Goal: Task Accomplishment & Management: Manage account settings

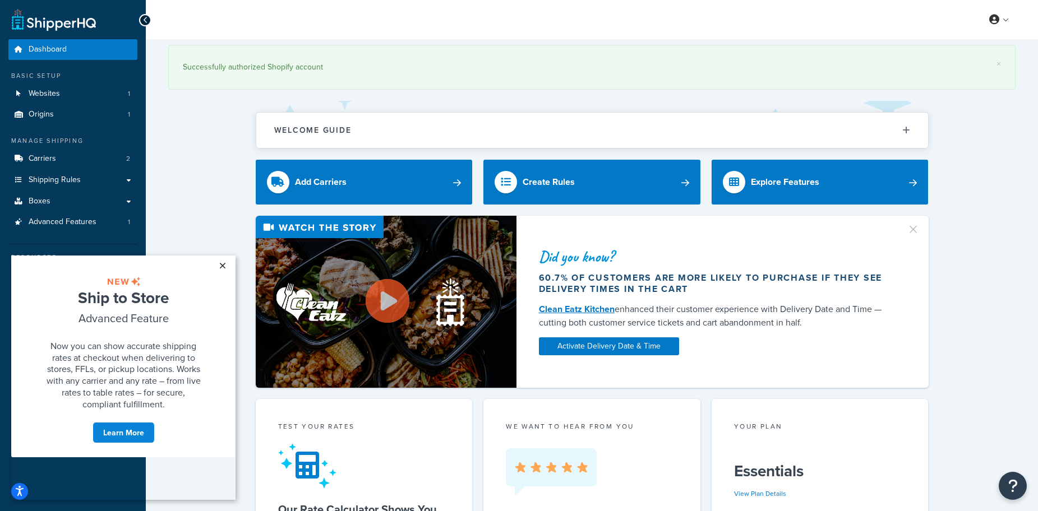
click at [221, 262] on link "×" at bounding box center [222, 266] width 20 height 20
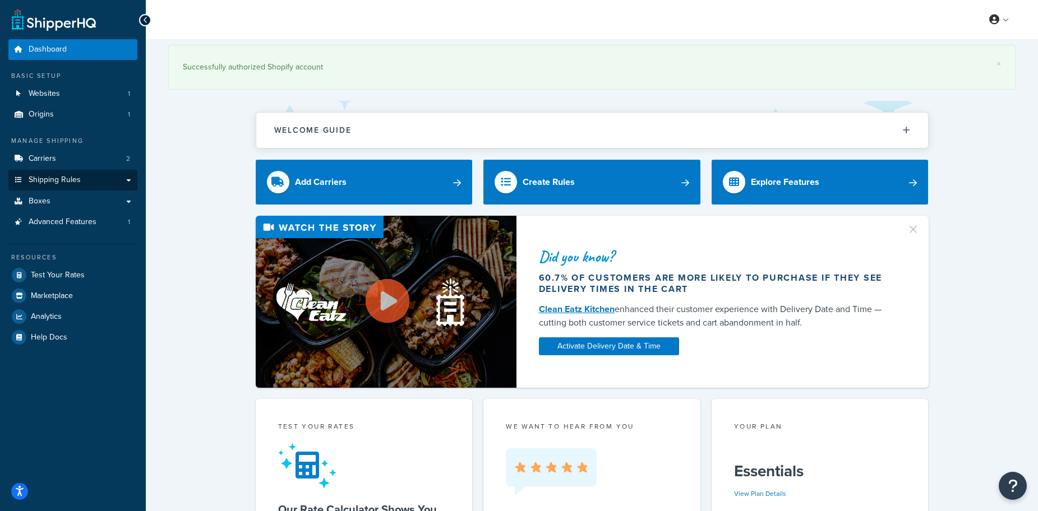
click at [100, 186] on link "Shipping Rules" at bounding box center [72, 180] width 129 height 21
click at [132, 182] on link "Shipping Rules" at bounding box center [72, 180] width 129 height 21
click at [113, 182] on link "Shipping Rules" at bounding box center [72, 180] width 129 height 21
click at [104, 178] on link "Shipping Rules" at bounding box center [72, 180] width 129 height 21
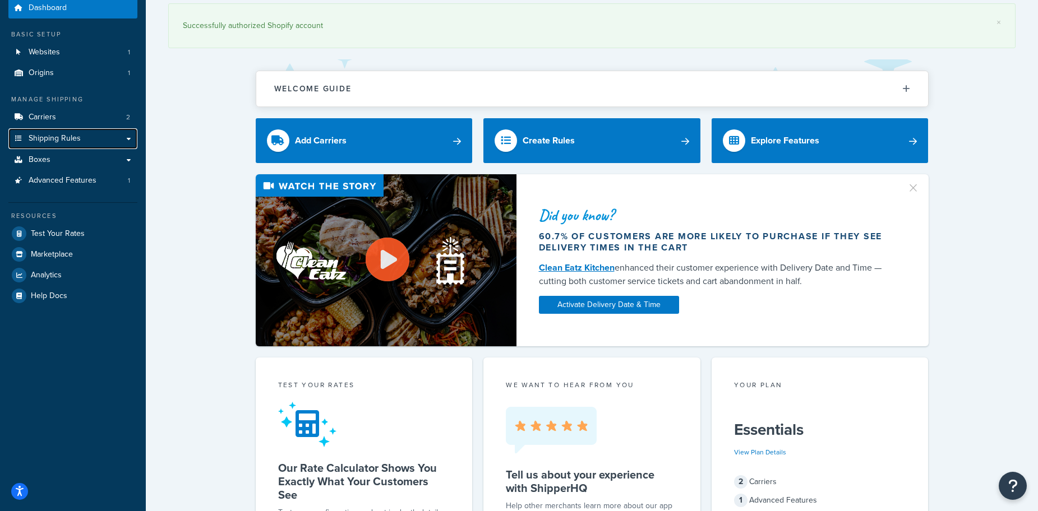
scroll to position [111, 0]
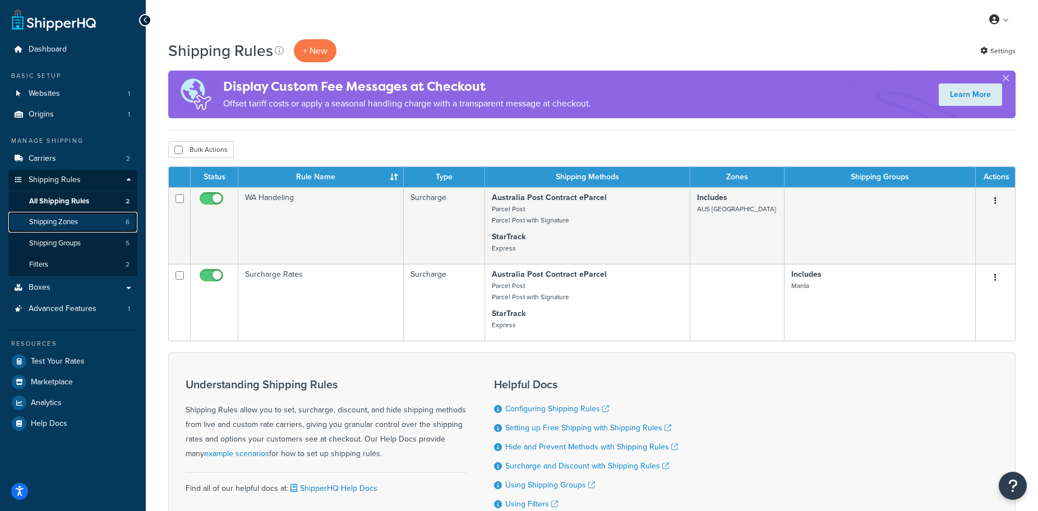
click at [90, 225] on link "Shipping Zones 6" at bounding box center [72, 222] width 129 height 21
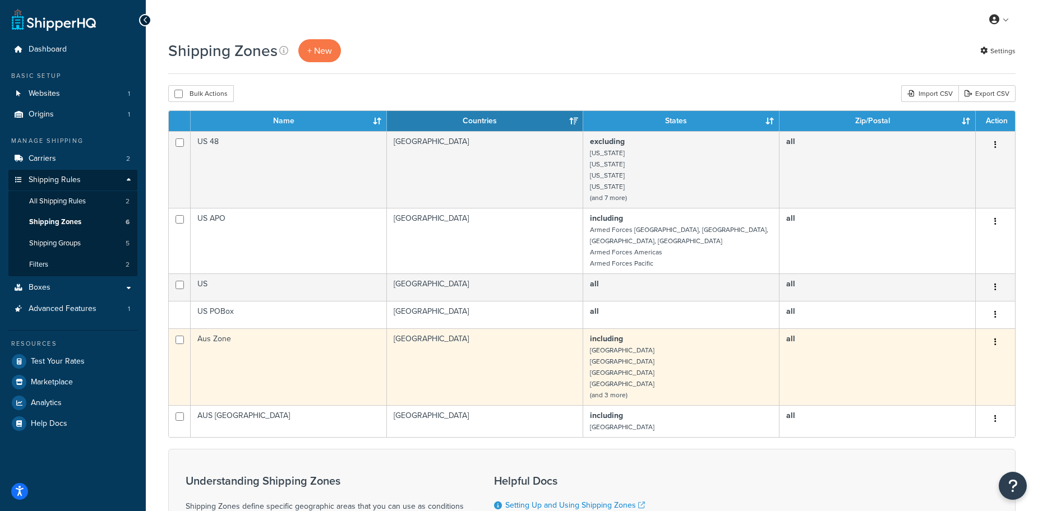
click at [484, 363] on td "Australia" at bounding box center [485, 367] width 196 height 77
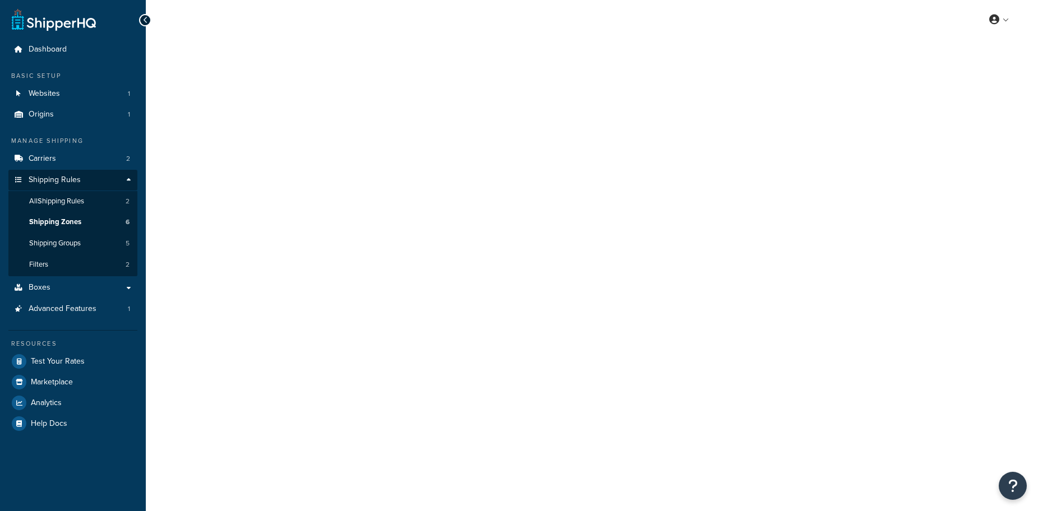
select select "including"
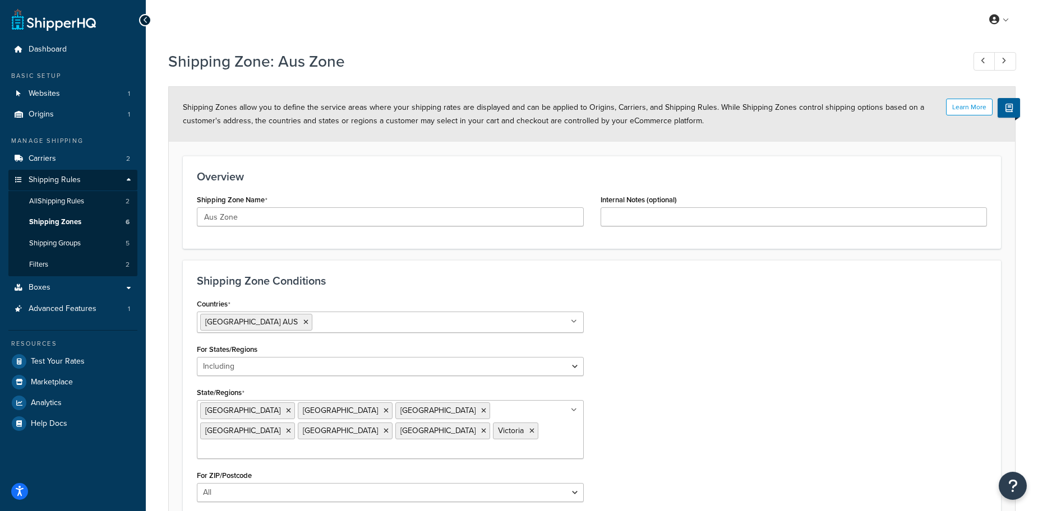
click at [481, 433] on icon at bounding box center [483, 431] width 5 height 7
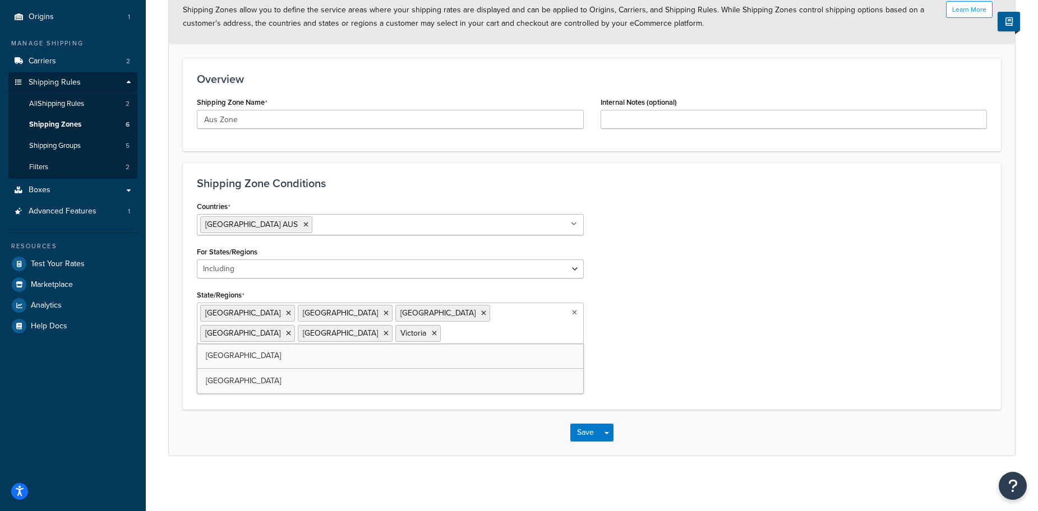
scroll to position [99, 0]
click at [584, 434] on button "Save" at bounding box center [585, 432] width 30 height 18
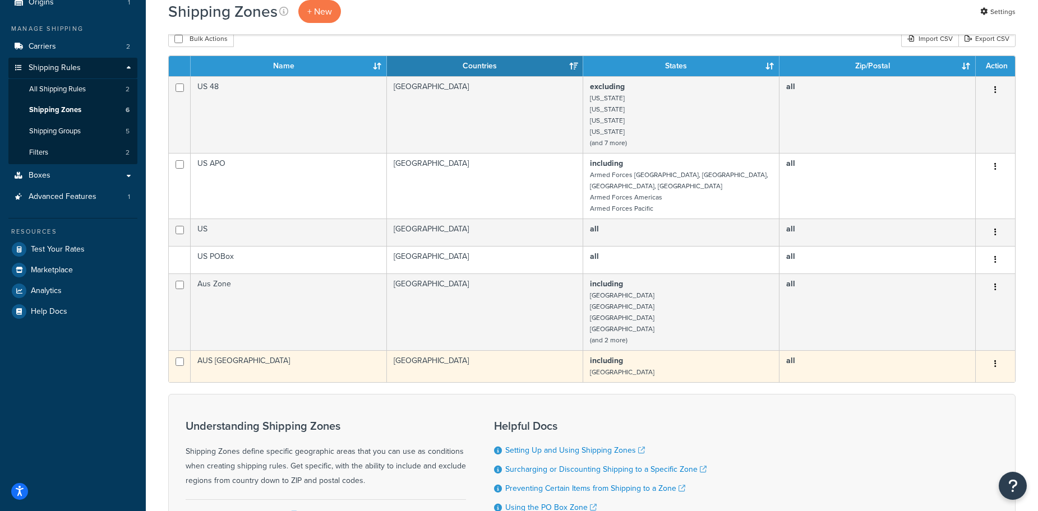
click at [501, 364] on td "Australia" at bounding box center [485, 366] width 196 height 32
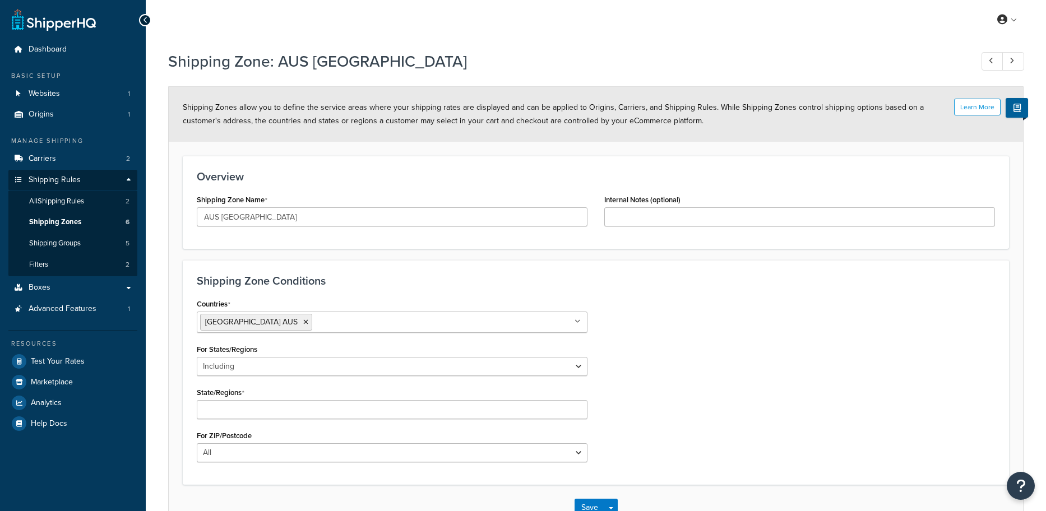
select select "including"
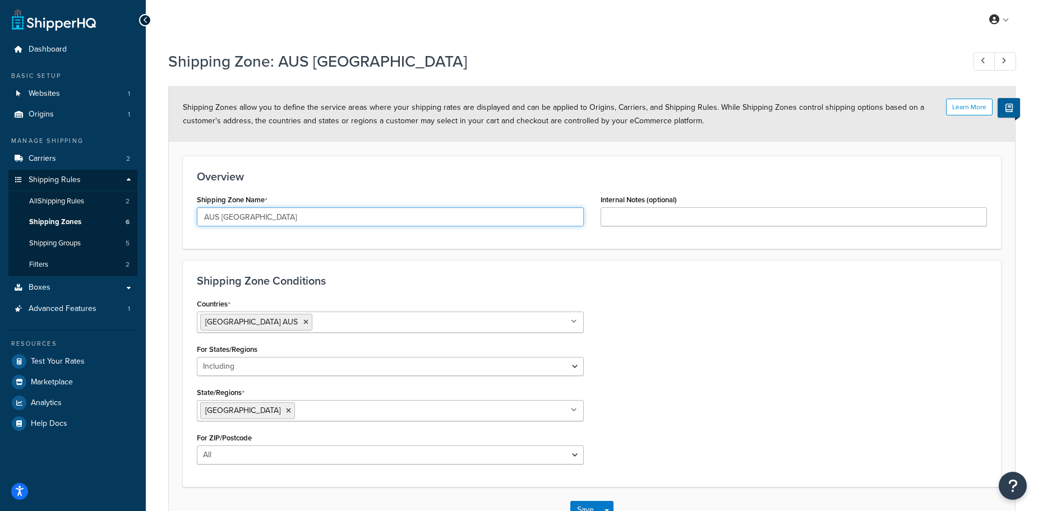
click at [274, 214] on input "AUS [GEOGRAPHIC_DATA]" at bounding box center [390, 216] width 387 height 19
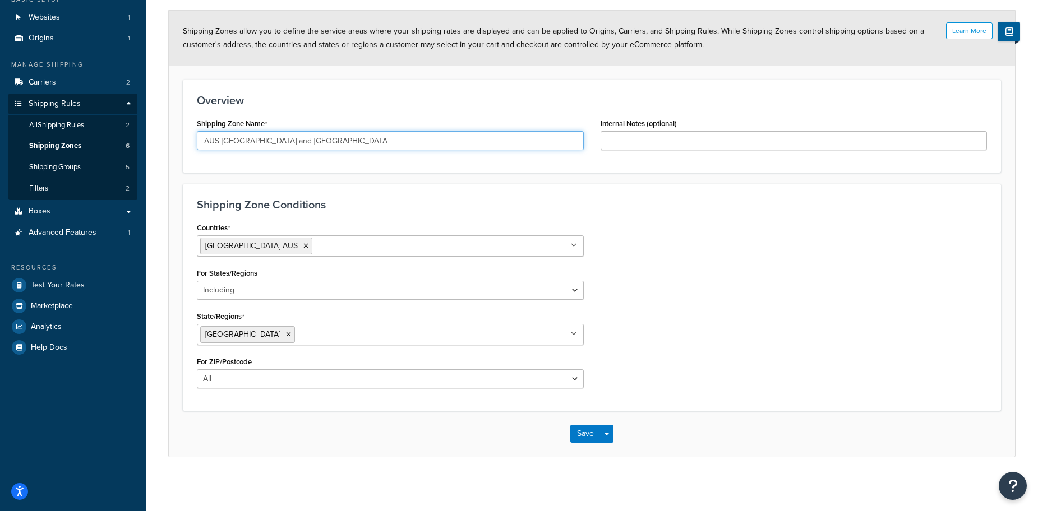
scroll to position [78, 0]
type input "AUS [GEOGRAPHIC_DATA] and [GEOGRAPHIC_DATA]"
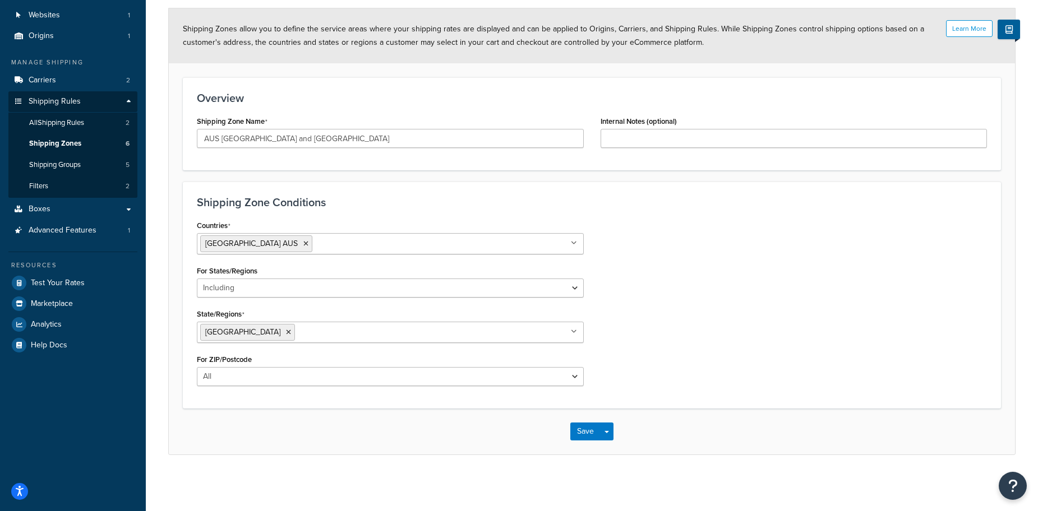
click at [396, 330] on ul "Western Australia" at bounding box center [390, 332] width 387 height 21
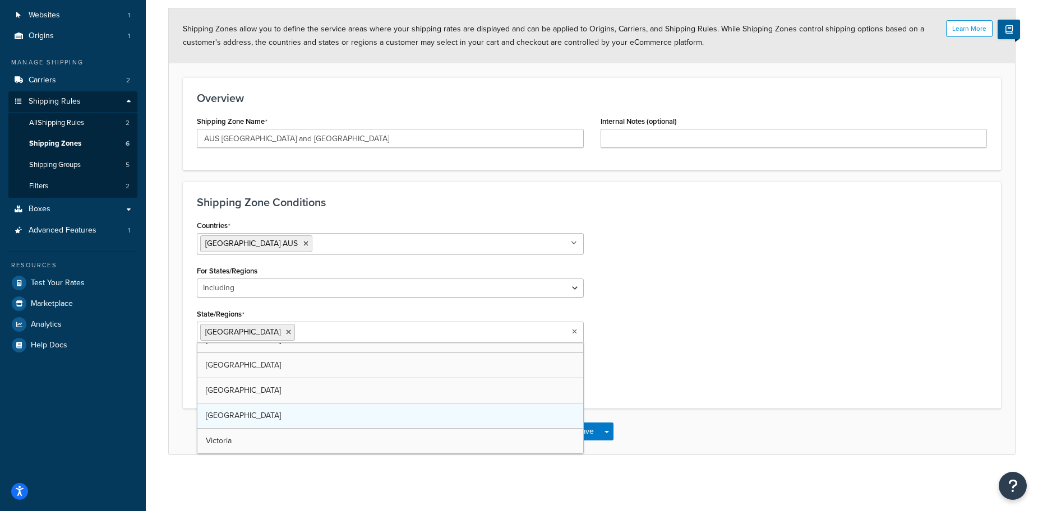
scroll to position [40, 0]
drag, startPoint x: 849, startPoint y: 285, endPoint x: 757, endPoint y: 381, distance: 132.5
click at [849, 285] on div "Countries Australia AUS All Countries ALL United States USA Afghanistan AFG Alb…" at bounding box center [591, 306] width 807 height 177
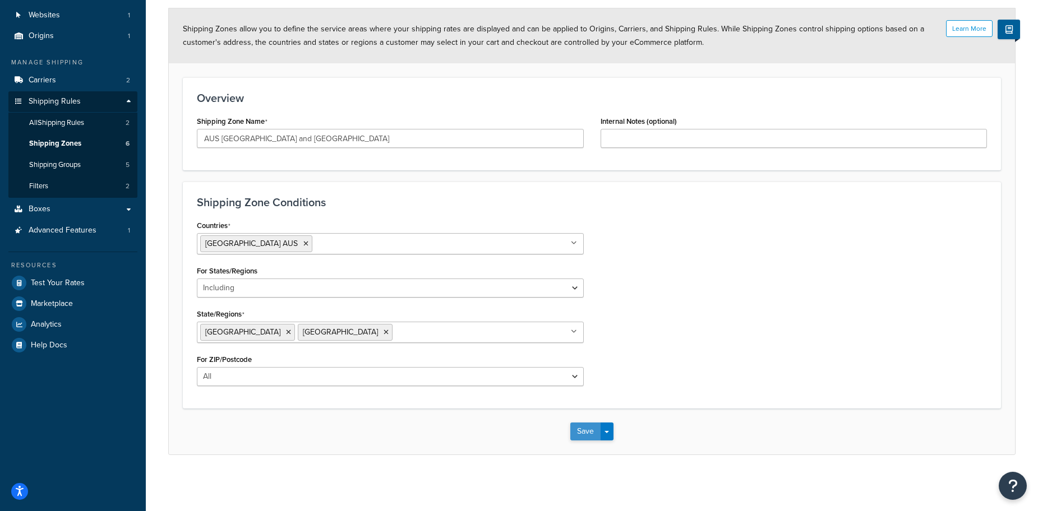
click at [579, 432] on button "Save" at bounding box center [585, 432] width 30 height 18
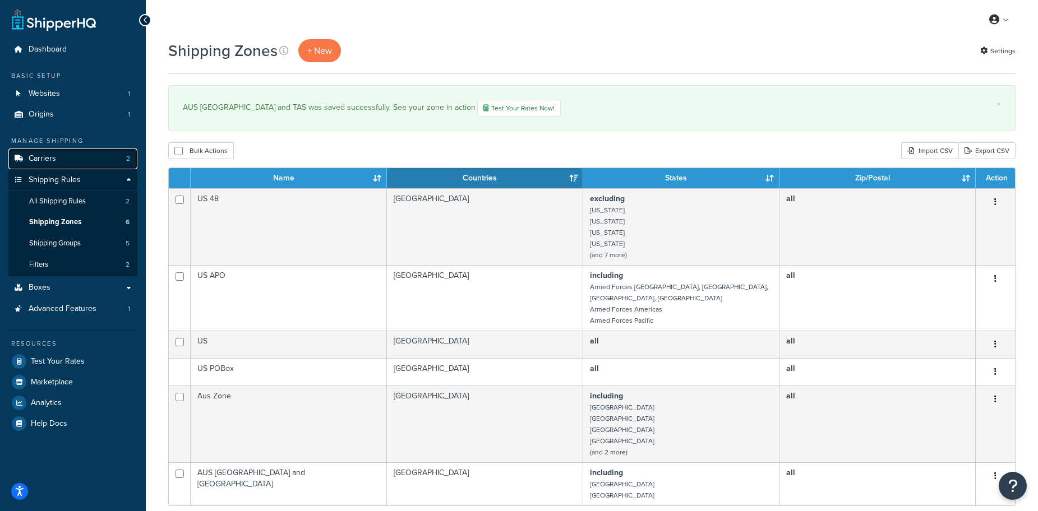
click at [54, 156] on span "Carriers" at bounding box center [42, 159] width 27 height 10
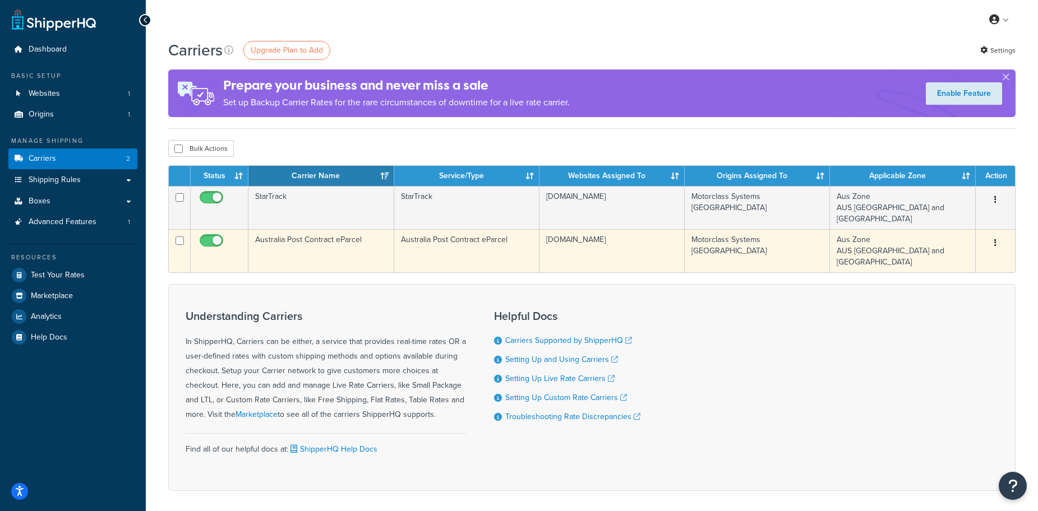
click at [332, 246] on td "Australia Post Contract eParcel" at bounding box center [320, 250] width 145 height 43
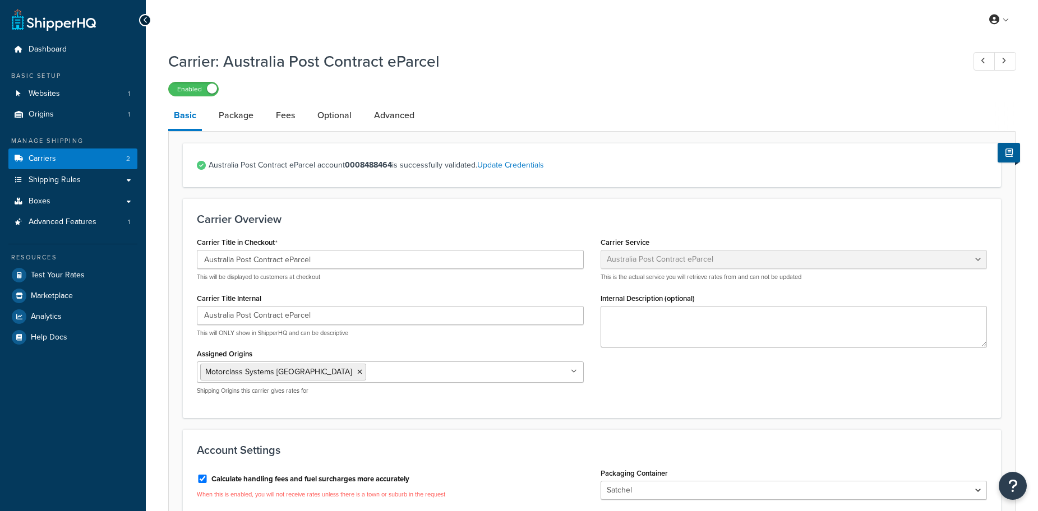
select select "eParcel"
select select "SAT"
click at [294, 126] on link "Fees" at bounding box center [285, 115] width 30 height 27
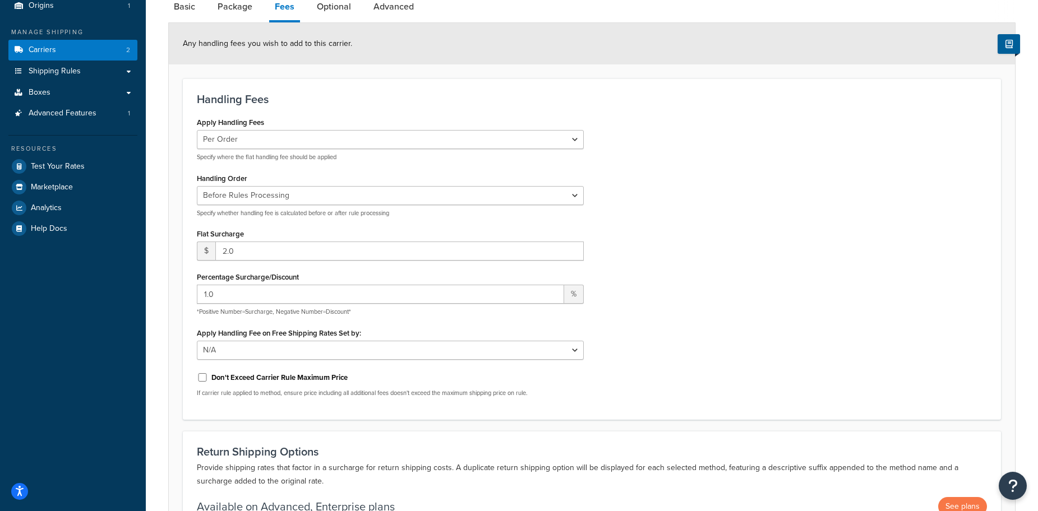
scroll to position [112, 0]
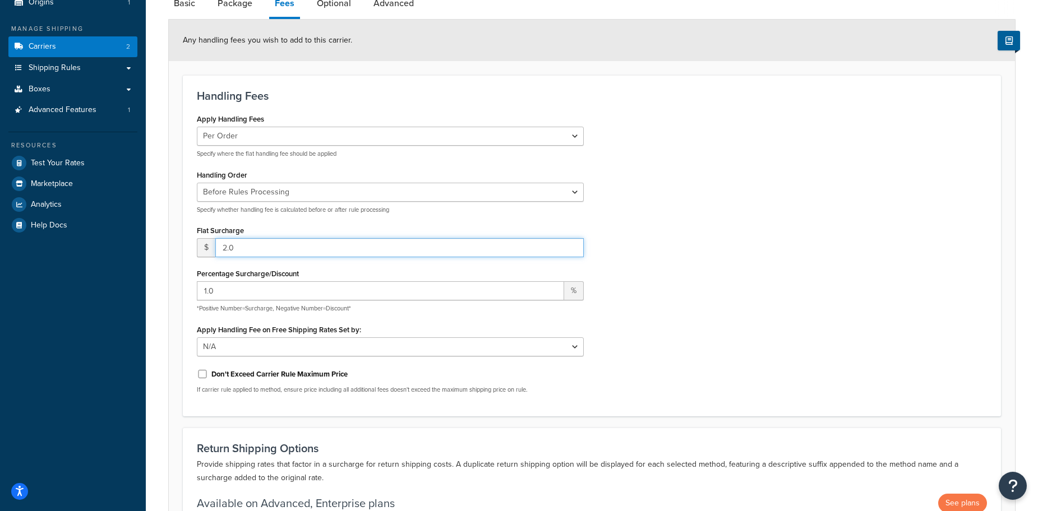
click at [311, 244] on input "2.0" at bounding box center [399, 247] width 368 height 19
type input "12"
click at [886, 244] on div "Apply Handling Fees Per Order Per Item Per Package Specify where the flat handl…" at bounding box center [591, 257] width 807 height 292
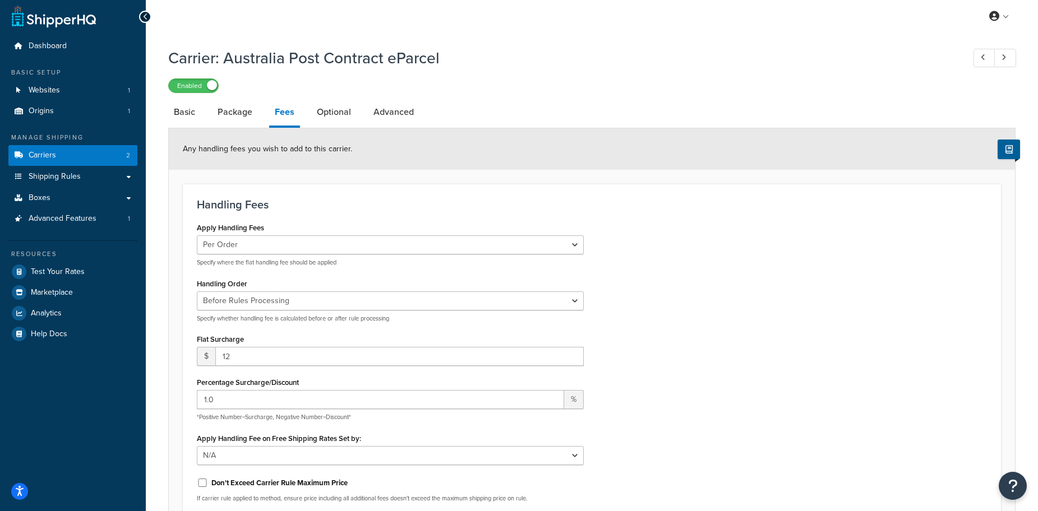
scroll to position [0, 0]
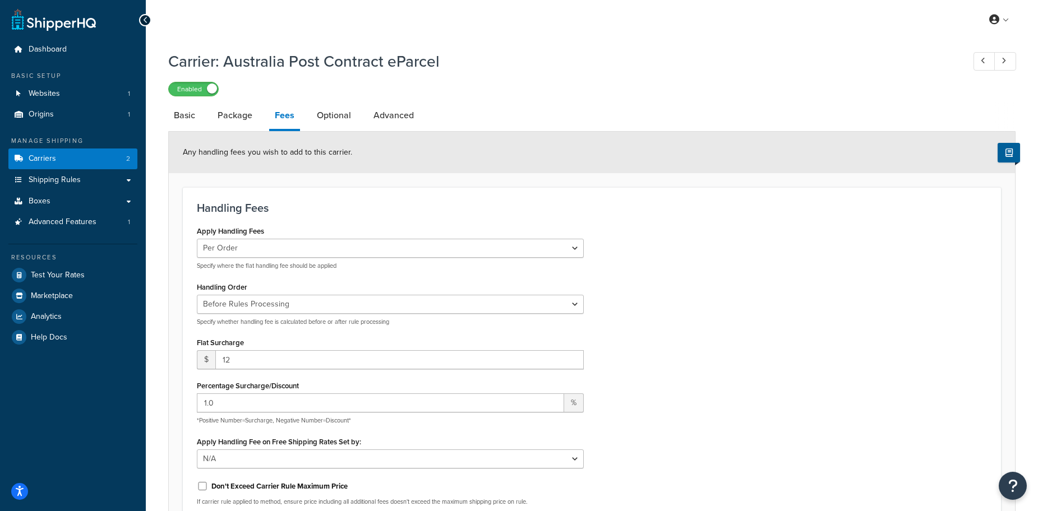
click at [773, 282] on div "Apply Handling Fees Per Order Per Item Per Package Specify where the flat handl…" at bounding box center [591, 369] width 807 height 292
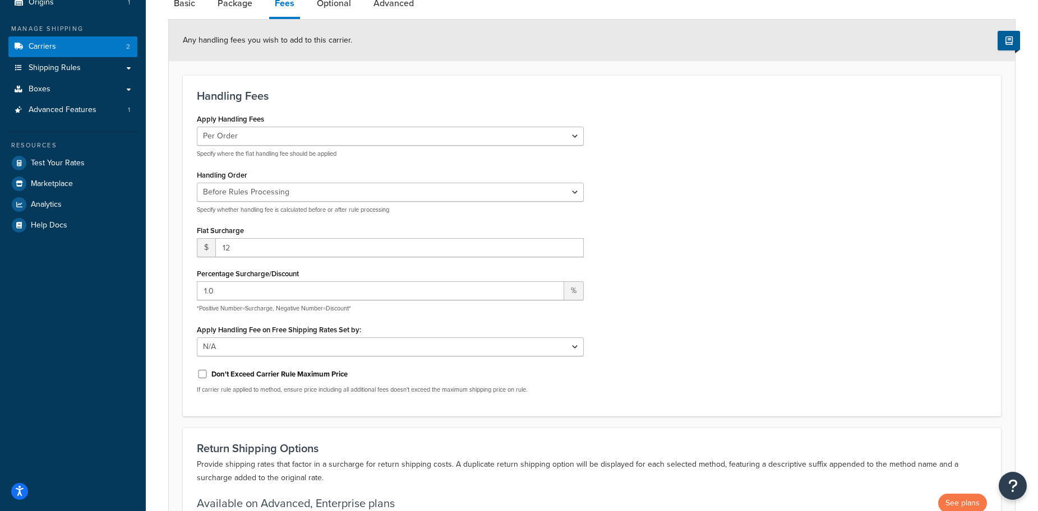
scroll to position [168, 0]
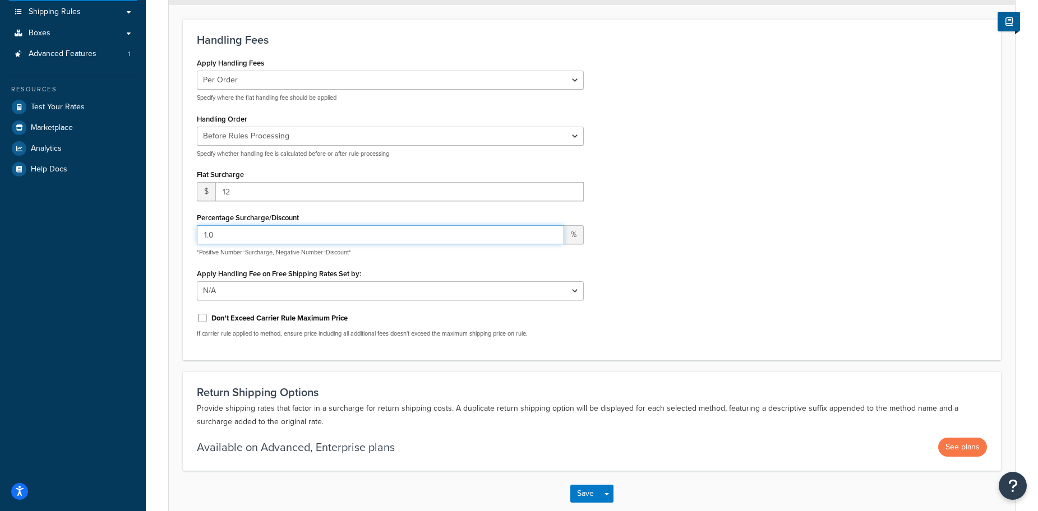
click at [311, 235] on input "1.0" at bounding box center [380, 234] width 367 height 19
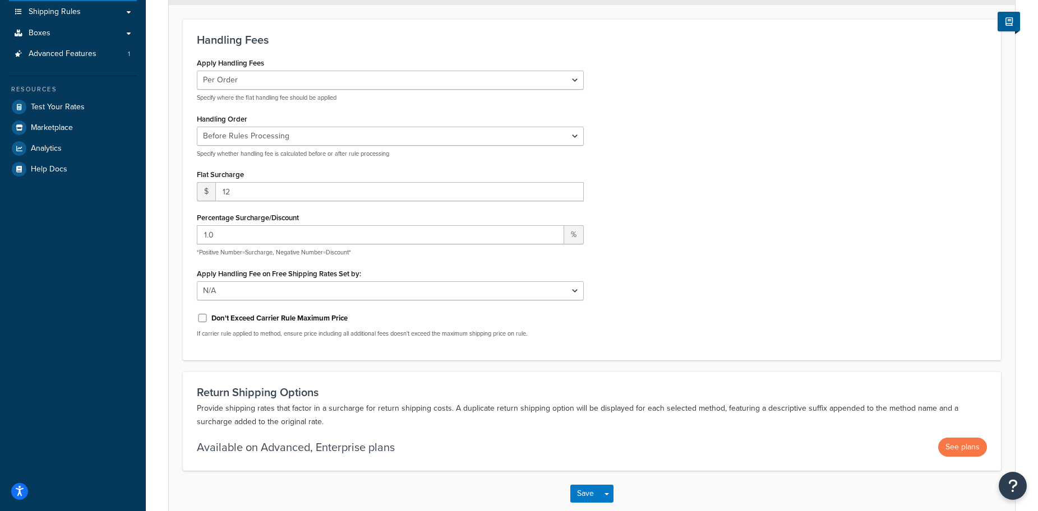
click at [667, 217] on div "Apply Handling Fees Per Order Per Item Per Package Specify where the flat handl…" at bounding box center [591, 201] width 807 height 292
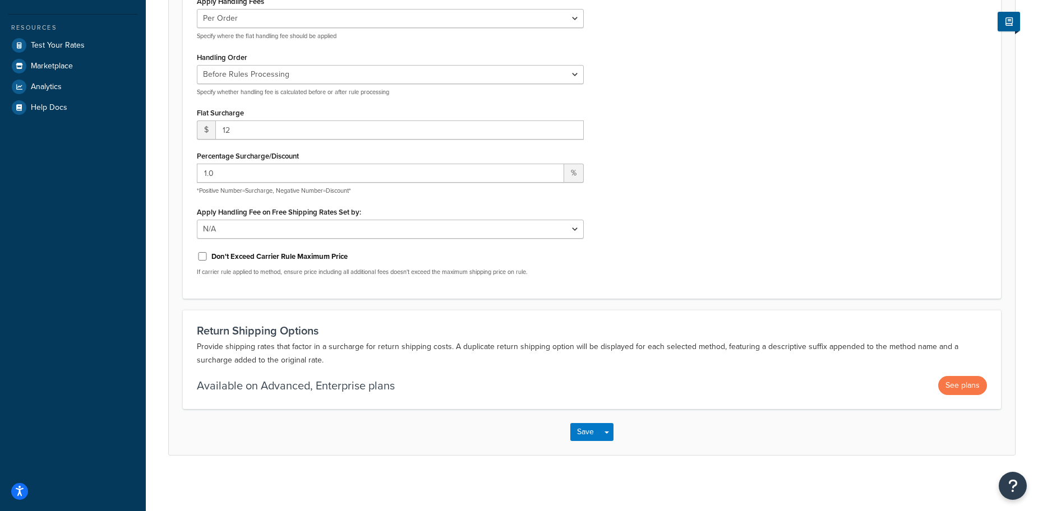
scroll to position [232, 0]
click at [580, 431] on button "Save" at bounding box center [585, 432] width 30 height 18
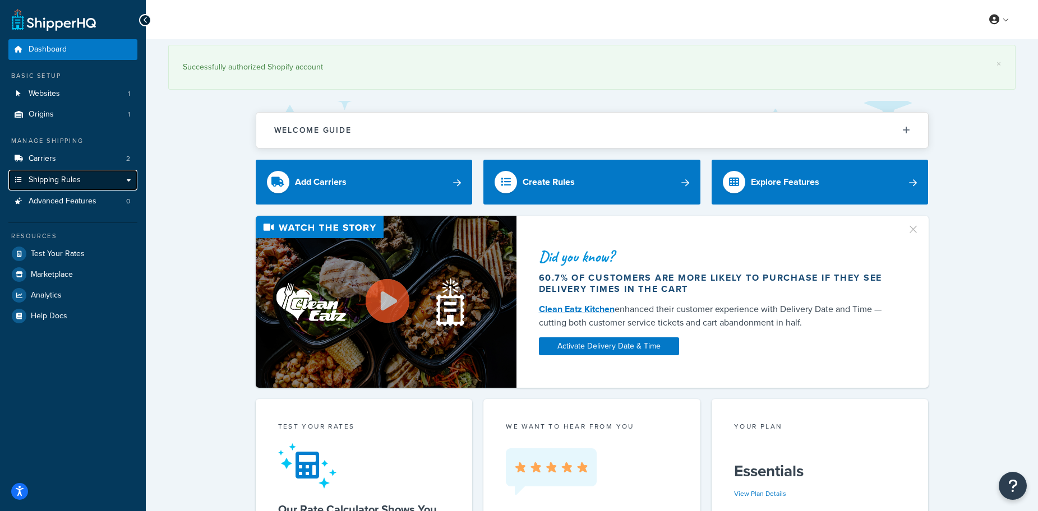
click at [133, 179] on link "Shipping Rules" at bounding box center [72, 180] width 129 height 21
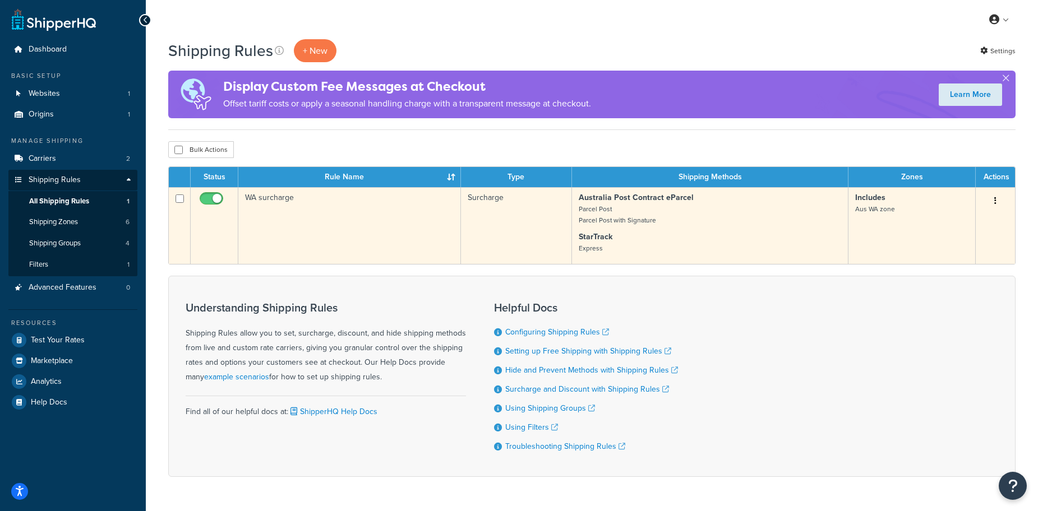
click at [464, 223] on td "Surcharge" at bounding box center [516, 225] width 110 height 77
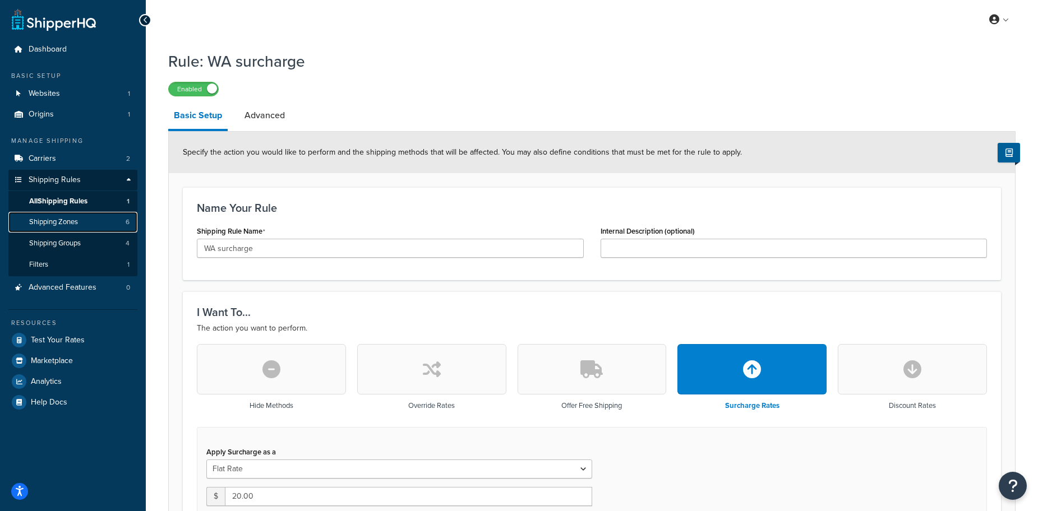
click at [71, 214] on link "Shipping Zones 6" at bounding box center [72, 222] width 129 height 21
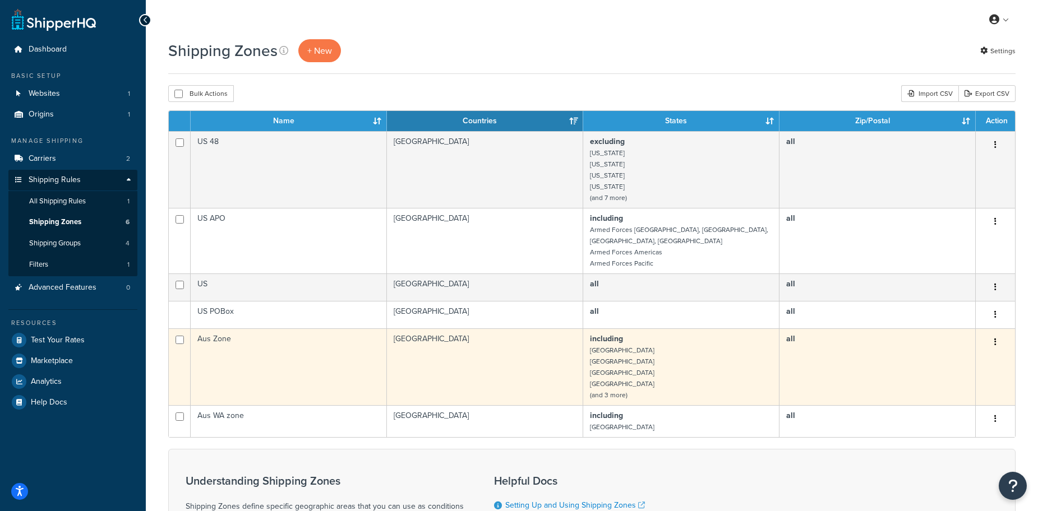
click at [443, 371] on td "[GEOGRAPHIC_DATA]" at bounding box center [485, 367] width 196 height 77
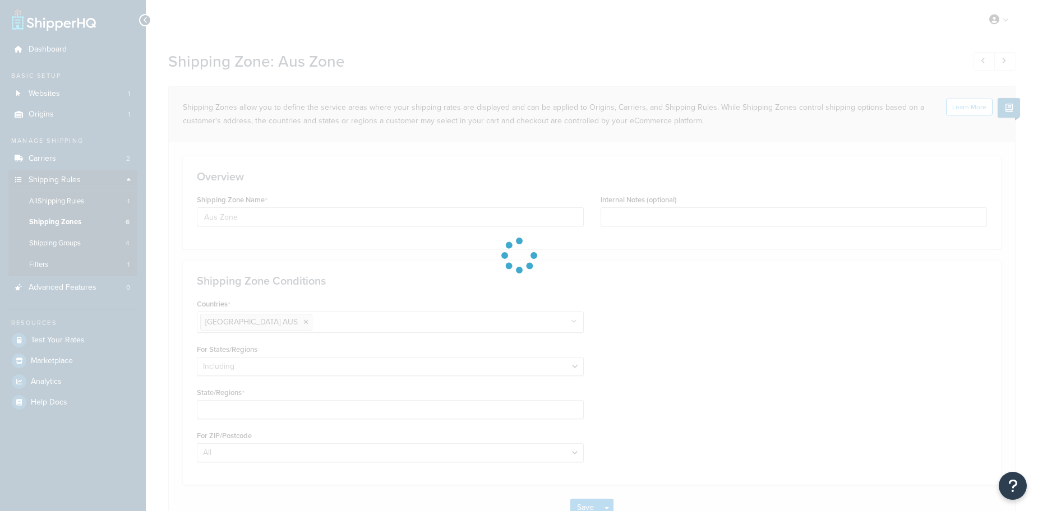
select select "including"
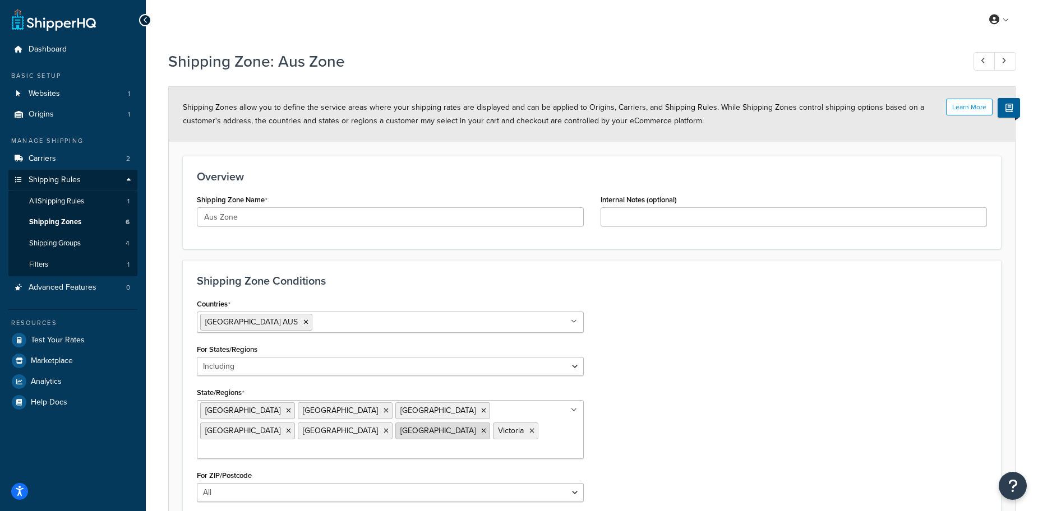
click at [395, 432] on li "Tasmania" at bounding box center [442, 431] width 95 height 17
click at [481, 431] on icon at bounding box center [483, 431] width 5 height 7
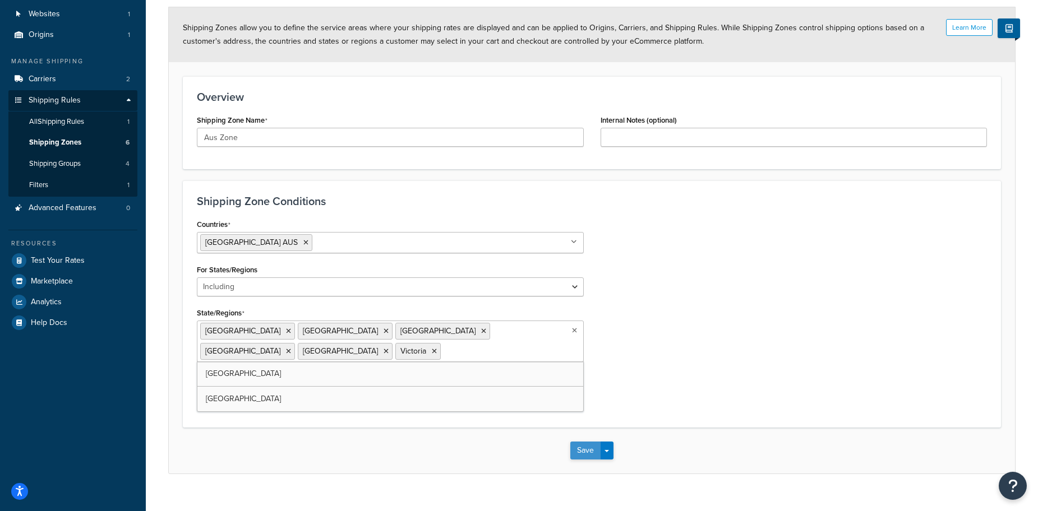
scroll to position [99, 0]
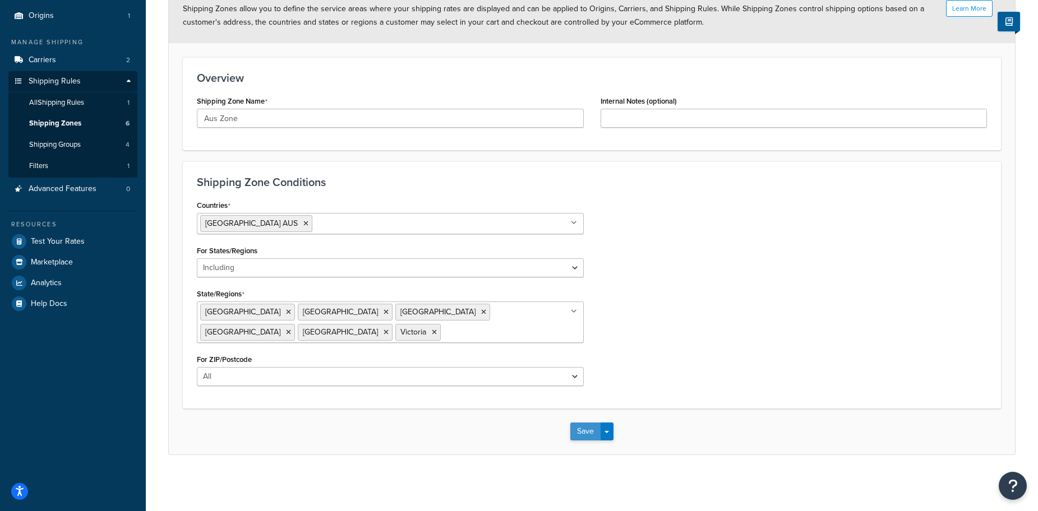
click at [585, 431] on button "Save" at bounding box center [585, 432] width 30 height 18
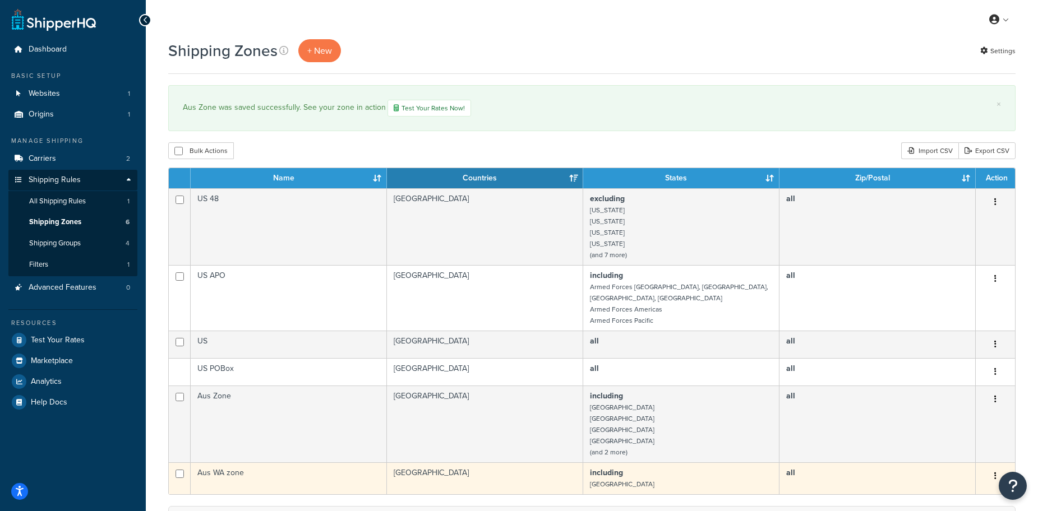
click at [321, 463] on td "Aus WA zone" at bounding box center [289, 479] width 196 height 32
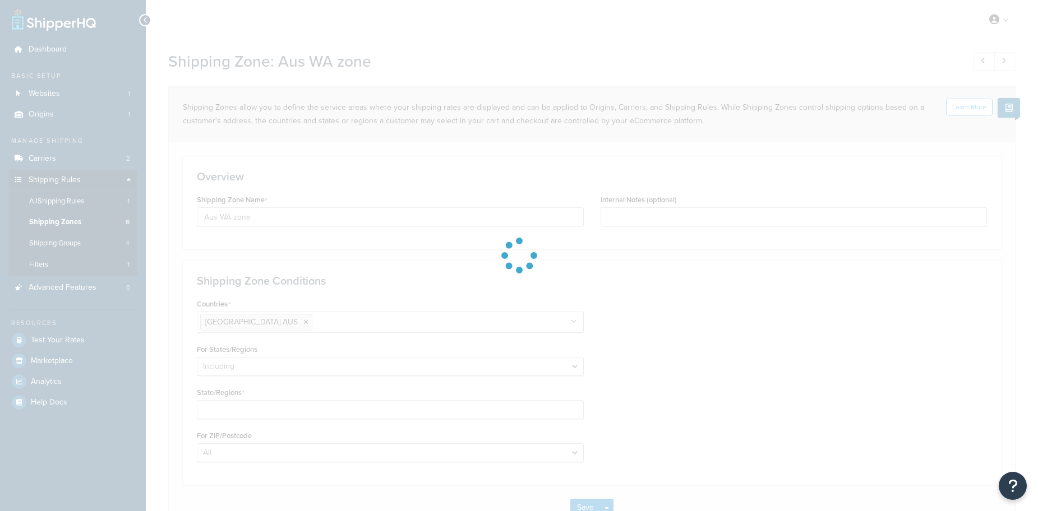
select select "including"
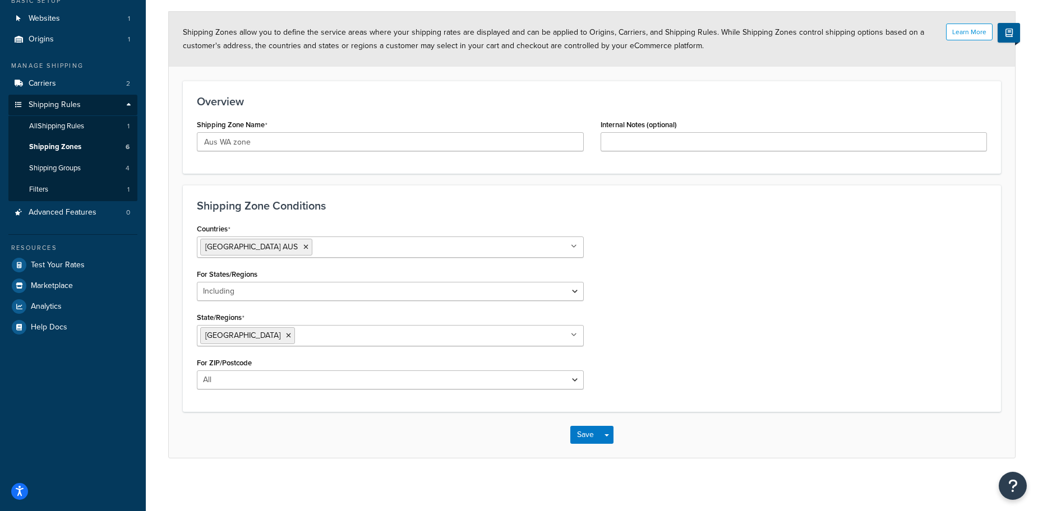
scroll to position [78, 0]
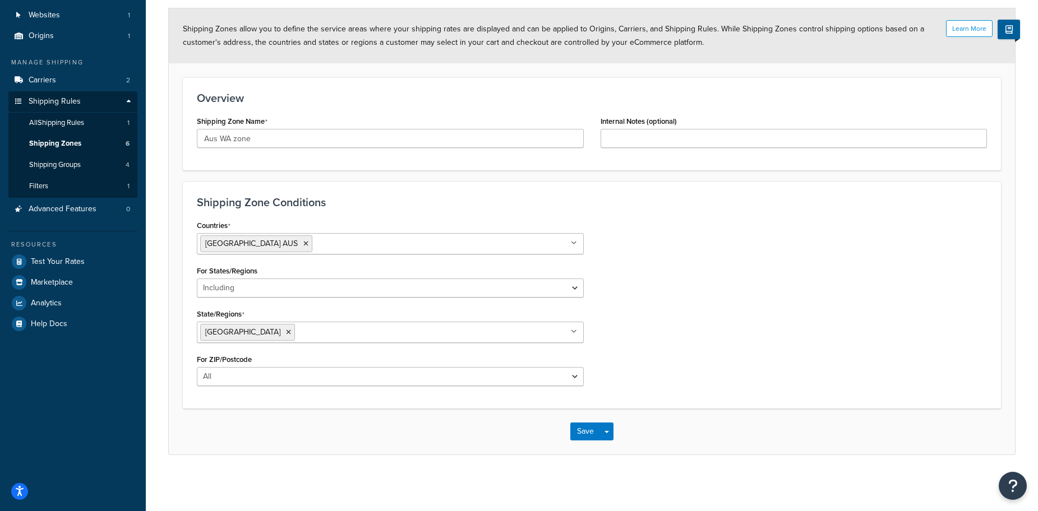
click at [447, 332] on ul "Western Australia" at bounding box center [390, 332] width 387 height 21
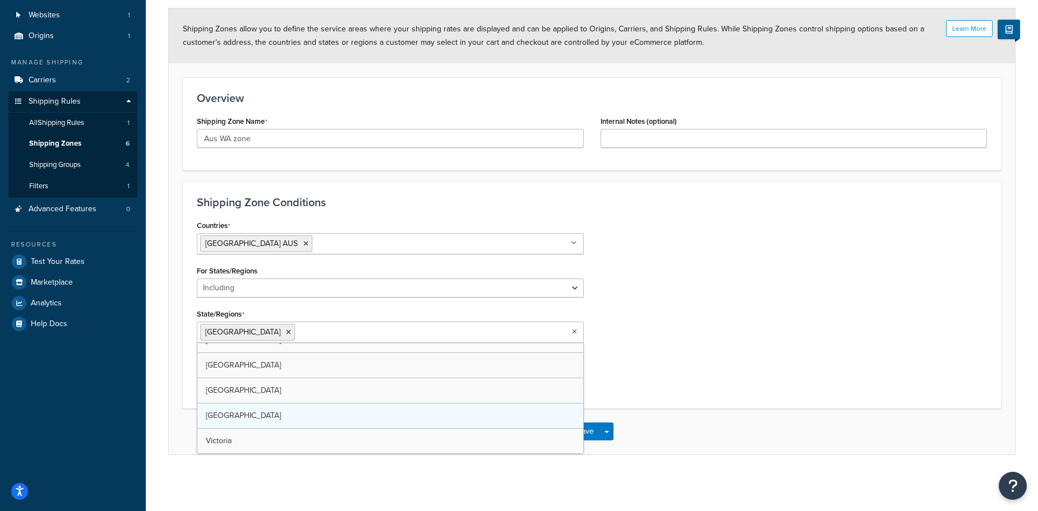
scroll to position [40, 0]
click at [890, 308] on div "Countries Australia AUS All Countries ALL United States USA Afghanistan AFG Alb…" at bounding box center [591, 306] width 807 height 177
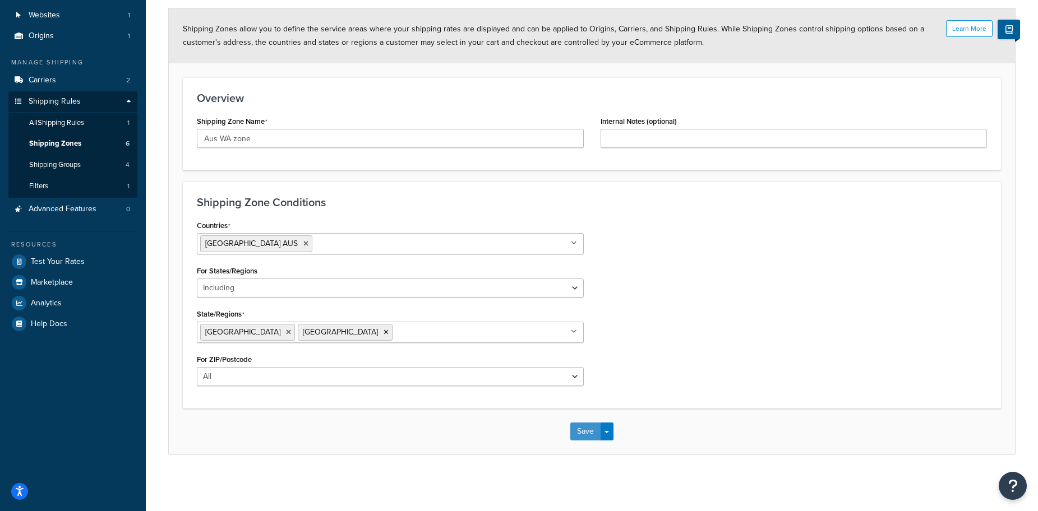
drag, startPoint x: 577, startPoint y: 436, endPoint x: 279, endPoint y: 175, distance: 396.2
click at [289, 194] on form "Learn More Shipping Zones allow you to define the service areas where your ship…" at bounding box center [592, 231] width 846 height 446
click at [260, 130] on input "Aus WA zone" at bounding box center [390, 138] width 387 height 19
drag, startPoint x: 262, startPoint y: 136, endPoint x: 234, endPoint y: 145, distance: 29.4
click at [234, 145] on input "Aus WA zone" at bounding box center [390, 138] width 387 height 19
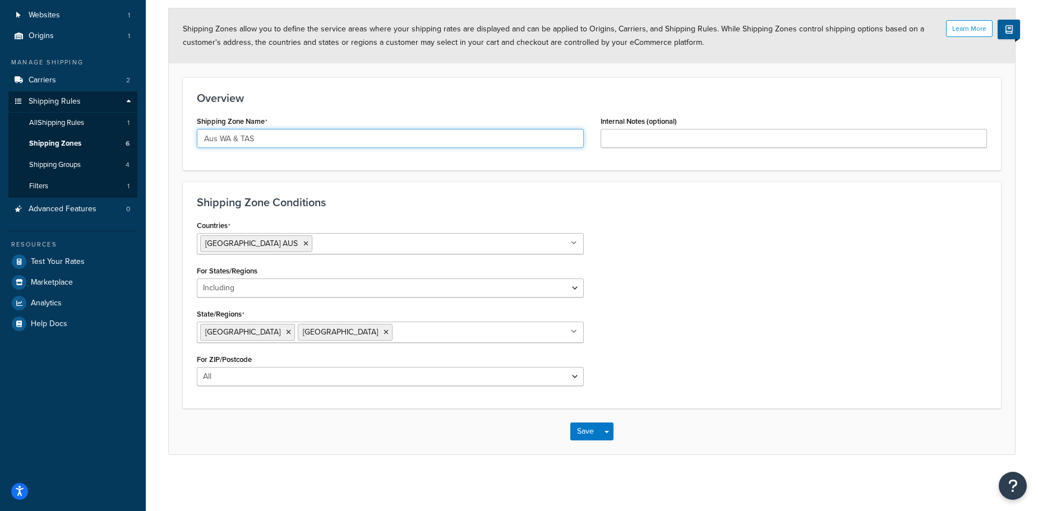
type input "Aus WA & TAS"
drag, startPoint x: 680, startPoint y: 279, endPoint x: 675, endPoint y: 284, distance: 6.8
click at [681, 279] on div "Countries Australia AUS All Countries ALL United States USA Afghanistan AFG Alb…" at bounding box center [591, 306] width 807 height 177
click at [584, 437] on button "Save" at bounding box center [585, 432] width 30 height 18
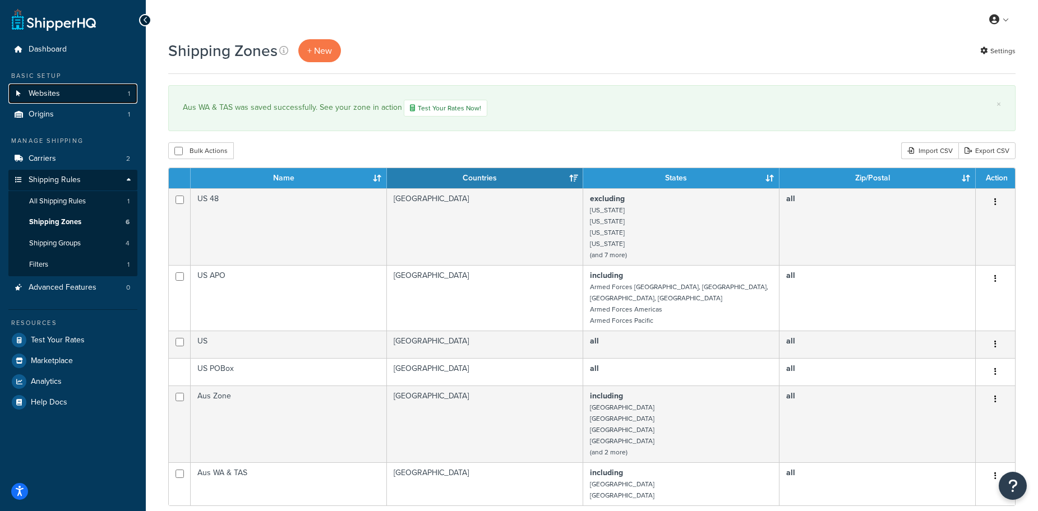
click at [26, 98] on link "Websites 1" at bounding box center [72, 94] width 129 height 21
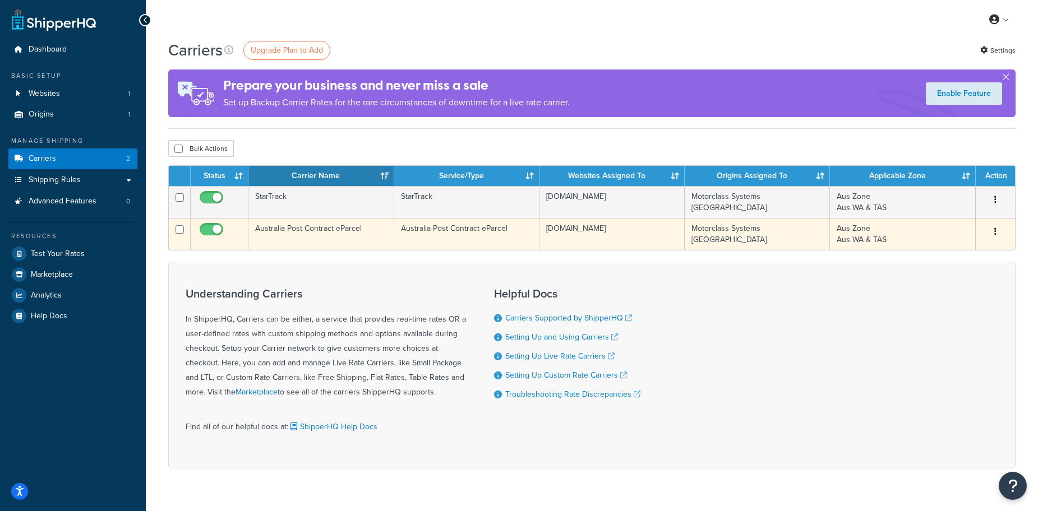
click at [348, 239] on td "Australia Post Contract eParcel" at bounding box center [320, 234] width 145 height 32
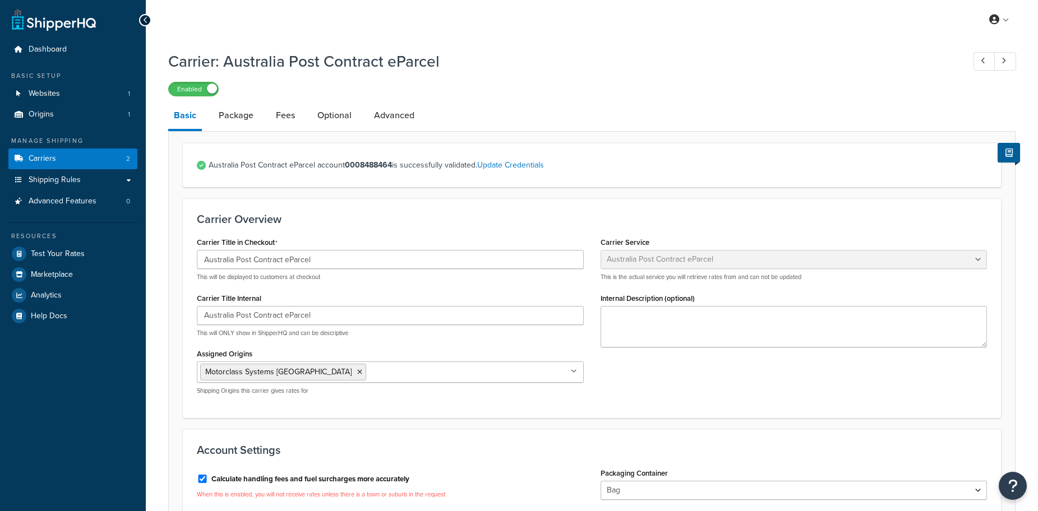
select select "eParcel"
click at [280, 118] on link "Fees" at bounding box center [285, 115] width 30 height 27
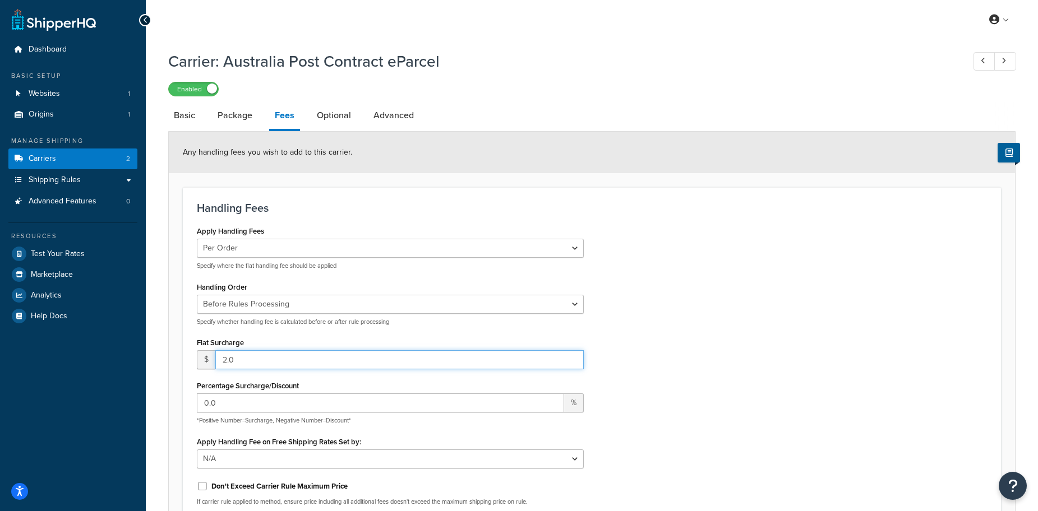
click at [248, 357] on input "2.0" at bounding box center [399, 359] width 368 height 19
type input "12"
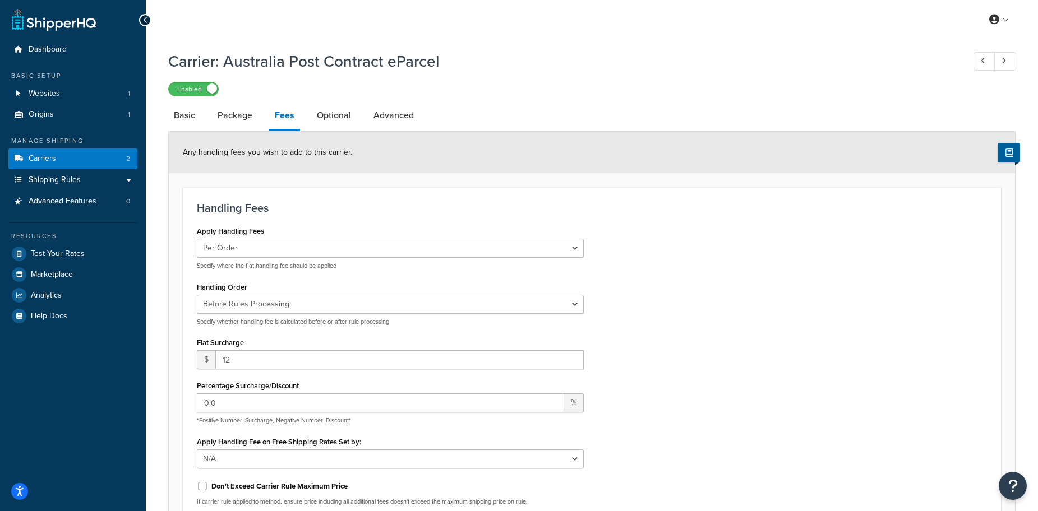
click at [658, 345] on div "Apply Handling Fees Per Order Per Item Per Package Specify where the flat handl…" at bounding box center [591, 369] width 807 height 292
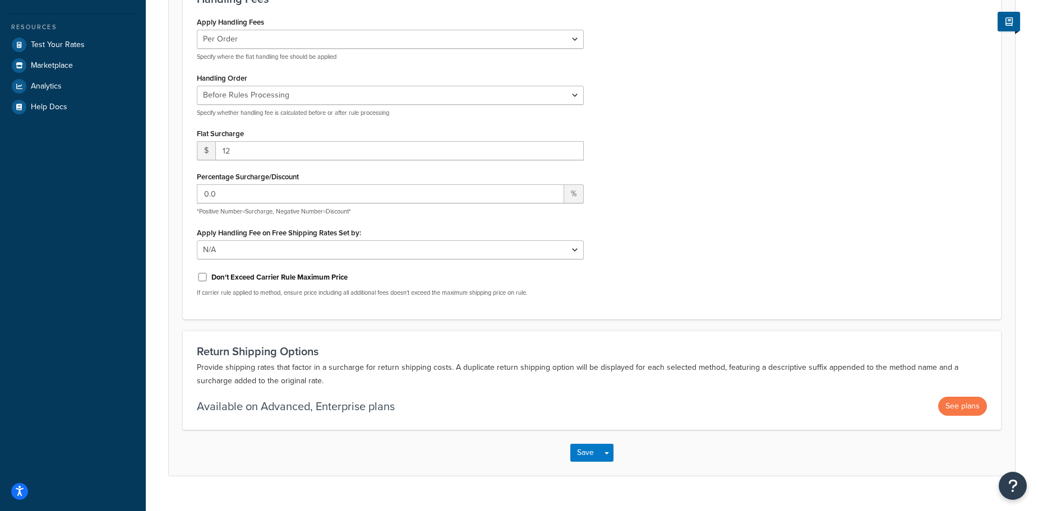
scroll to position [224, 0]
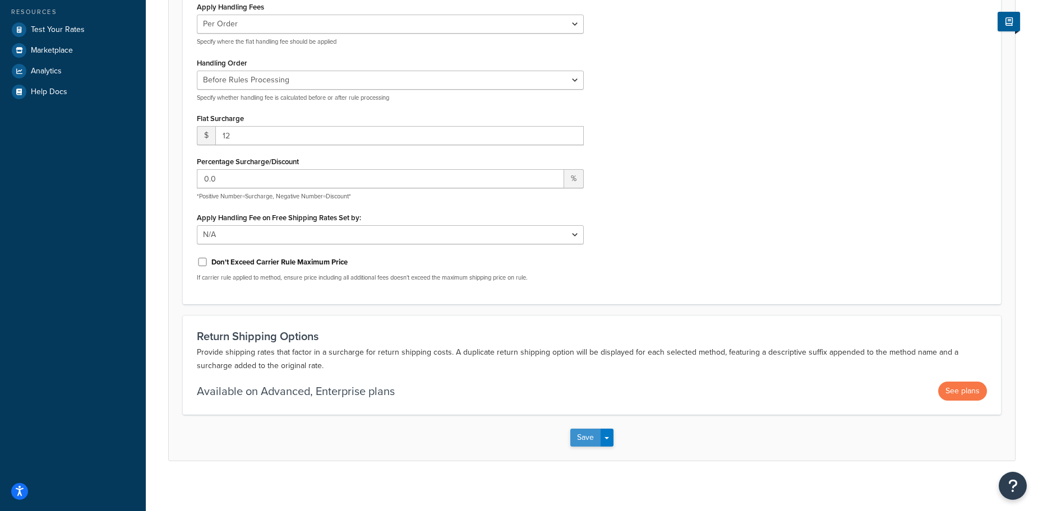
click at [583, 437] on button "Save" at bounding box center [585, 438] width 30 height 18
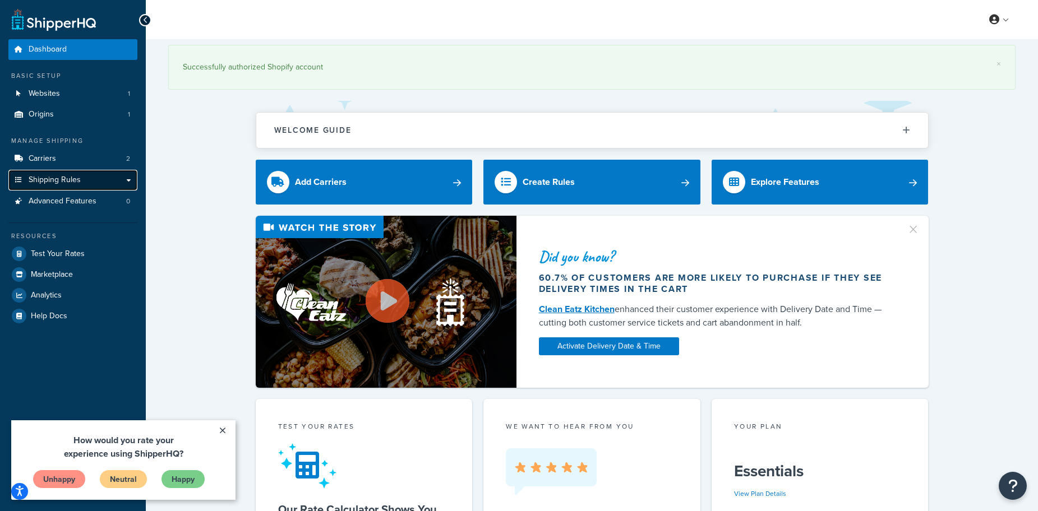
click at [77, 184] on span "Shipping Rules" at bounding box center [55, 180] width 52 height 10
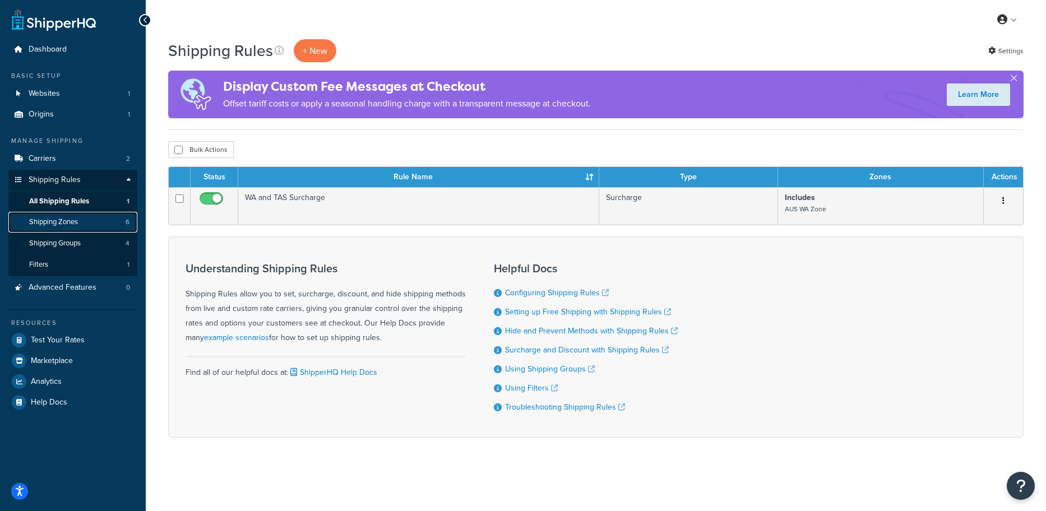
click at [91, 221] on link "Shipping Zones 6" at bounding box center [72, 222] width 129 height 21
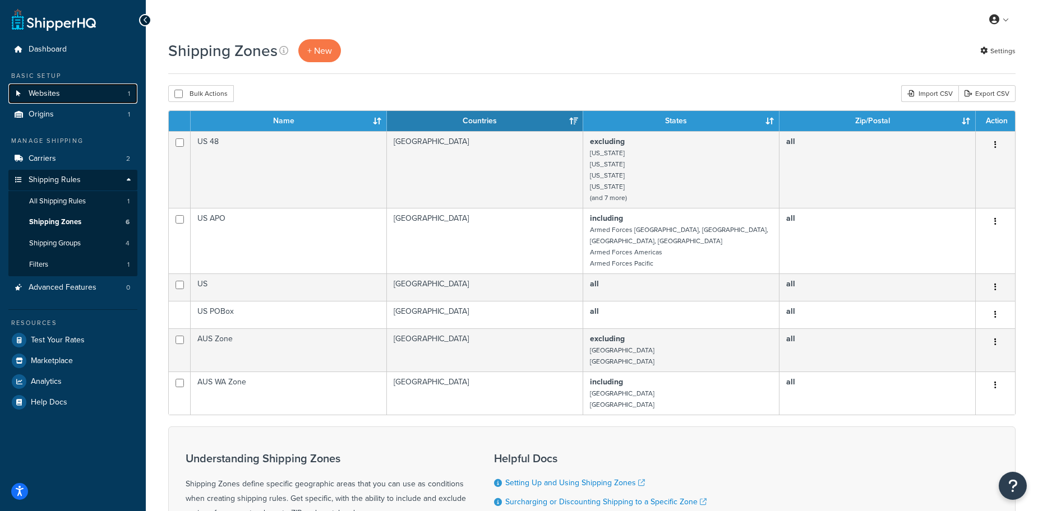
click at [32, 89] on span "Websites" at bounding box center [44, 94] width 31 height 10
